Goal: Transaction & Acquisition: Purchase product/service

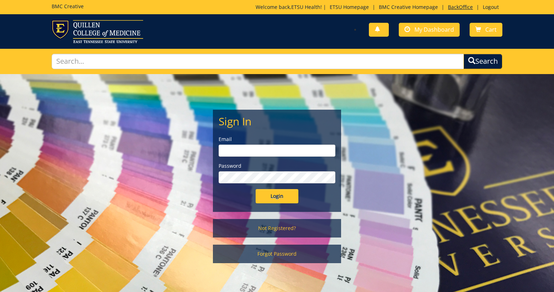
type input "etsuhealthprojects@etsu.edu"
click at [459, 7] on link "BackOffice" at bounding box center [460, 7] width 32 height 7
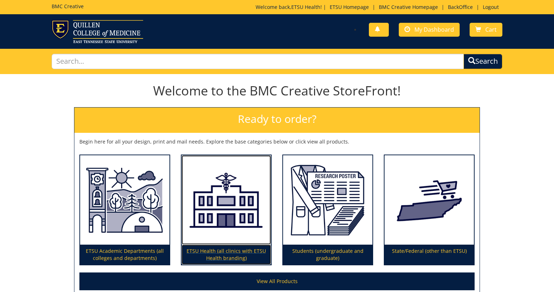
click at [204, 231] on img at bounding box center [226, 200] width 89 height 90
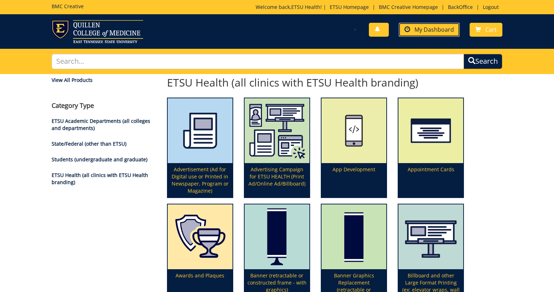
click at [433, 33] on span "My Dashboard" at bounding box center [434, 30] width 40 height 8
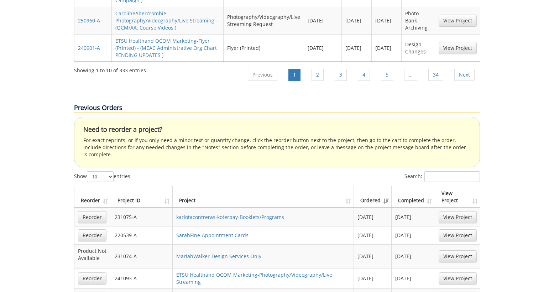
scroll to position [1209, 0]
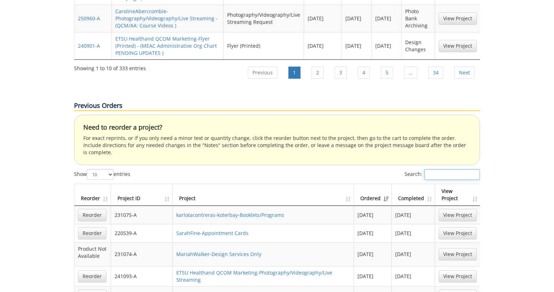
click at [442, 169] on input "Search:" at bounding box center [452, 174] width 56 height 11
paste input "250621"
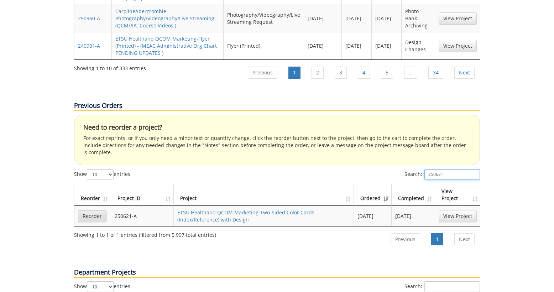
type input "250621"
click at [93, 210] on link "Reorder" at bounding box center [92, 216] width 28 height 12
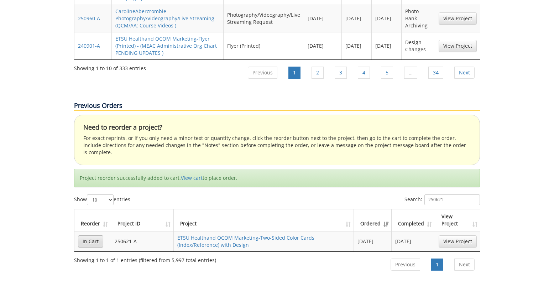
click at [89, 235] on link "In Cart" at bounding box center [90, 241] width 25 height 12
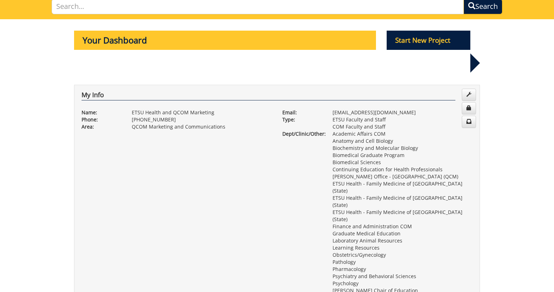
scroll to position [0, 0]
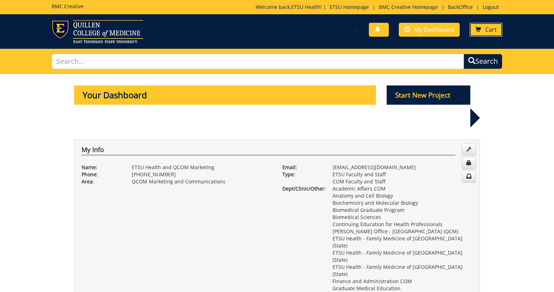
click at [488, 30] on span "Cart" at bounding box center [490, 30] width 11 height 8
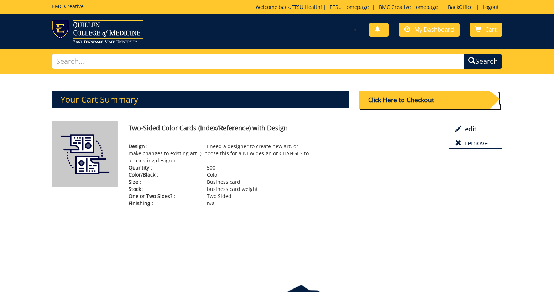
click at [389, 99] on div "Click Here to Checkout" at bounding box center [424, 99] width 131 height 17
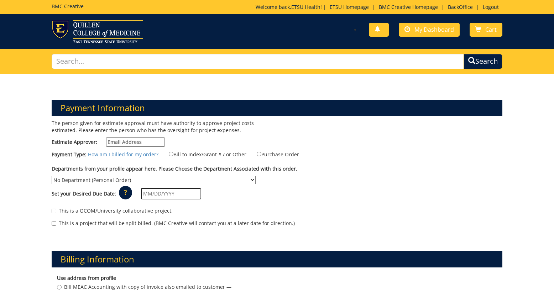
click at [132, 140] on input "Estimate Approver:" at bounding box center [135, 141] width 59 height 9
type input "[EMAIL_ADDRESS][DOMAIN_NAME]"
click at [169, 154] on input "Bill to Index/Grant # / or Other" at bounding box center [171, 154] width 5 height 5
radio input "true"
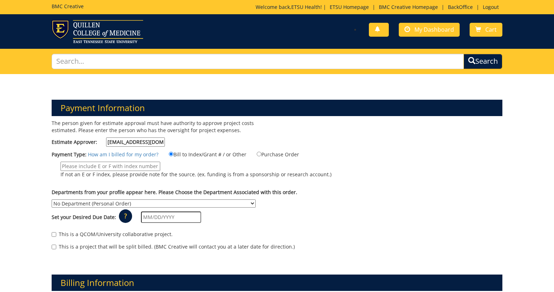
click at [140, 167] on input "If not an E or F index, please provide note for the source. (ex. funding is fro…" at bounding box center [111, 166] width 100 height 9
type input "MEAC"
click at [256, 199] on select "No Department (Personal Order) Academic Affairs COM Anatomy and Cell Biology Bi…" at bounding box center [154, 203] width 204 height 8
select select "70"
click at [256, 199] on select "No Department (Personal Order) Academic Affairs COM Anatomy and Cell Biology Bi…" at bounding box center [154, 203] width 204 height 8
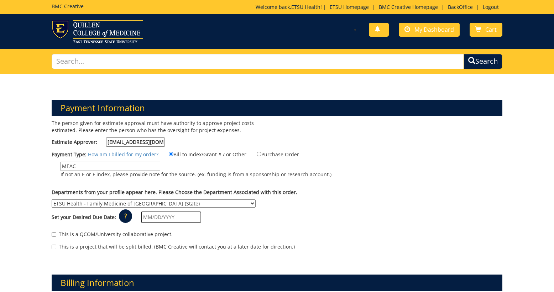
click at [184, 211] on input "text" at bounding box center [171, 216] width 60 height 11
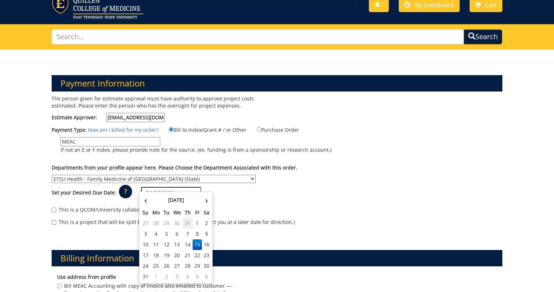
scroll to position [27, 0]
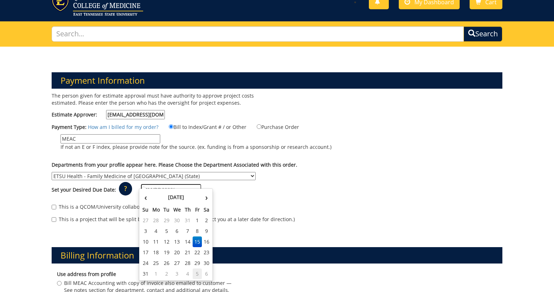
click at [196, 272] on td "5" at bounding box center [198, 273] width 10 height 11
click at [175, 184] on input "09/05/2025" at bounding box center [171, 189] width 60 height 11
click at [146, 196] on th "‹" at bounding box center [146, 197] width 10 height 14
click at [195, 263] on td "29" at bounding box center [198, 263] width 10 height 11
type input "08/29/2025"
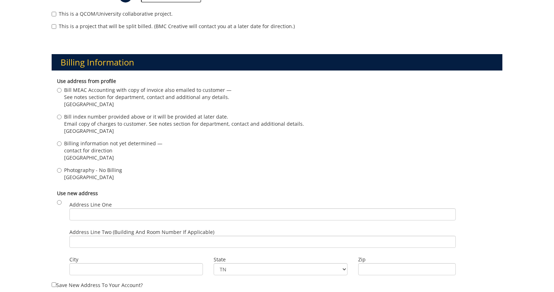
click at [96, 94] on span "See notes section for department, contact and additional any details." at bounding box center [147, 97] width 167 height 7
click at [62, 89] on input "Bill MEAC Accounting with copy of invoice also emailed to customer — See notes …" at bounding box center [59, 90] width 5 height 5
radio input "true"
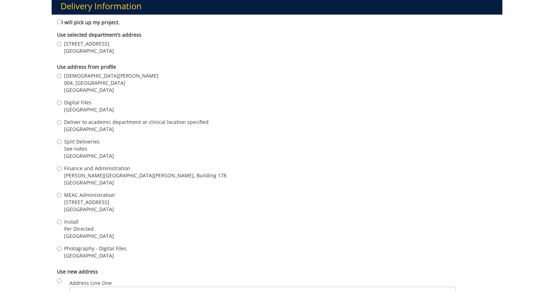
scroll to position [532, 0]
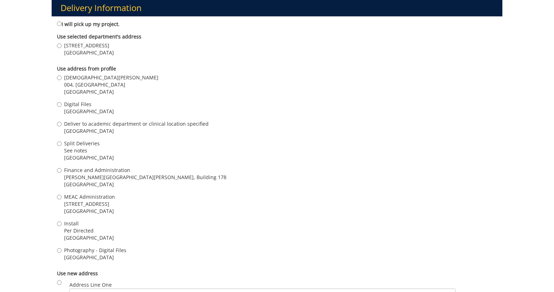
click at [86, 74] on span "Kristen Early" at bounding box center [111, 77] width 94 height 7
click at [62, 75] on input "Kristen Early 004, Ground Floor, Building 2, VA Campus Johnson City , TN 37601" at bounding box center [59, 77] width 5 height 5
radio input "true"
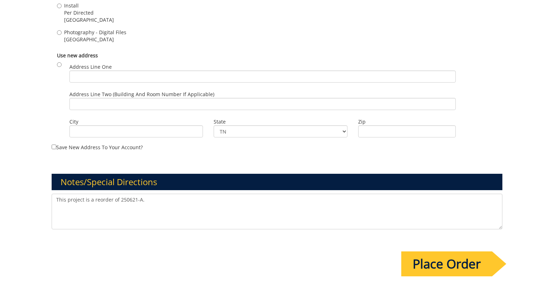
scroll to position [751, 0]
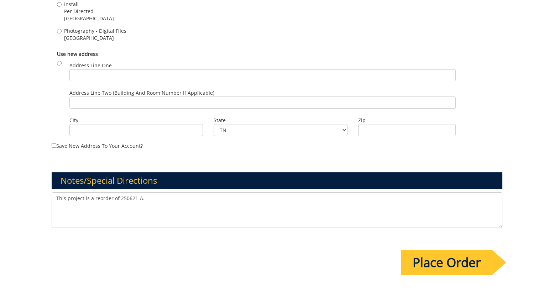
click at [168, 193] on textarea "This project is a reorder of 250621-A." at bounding box center [277, 210] width 451 height 36
paste textarea "https://g.page/r/CdNxE1_7iTLZEAE/review"
type textarea "This project is a reorder of 250621-A but will be for Family Medicine Johnson C…"
click at [434, 259] on input "Place Order" at bounding box center [446, 262] width 91 height 25
